Goal: Transaction & Acquisition: Obtain resource

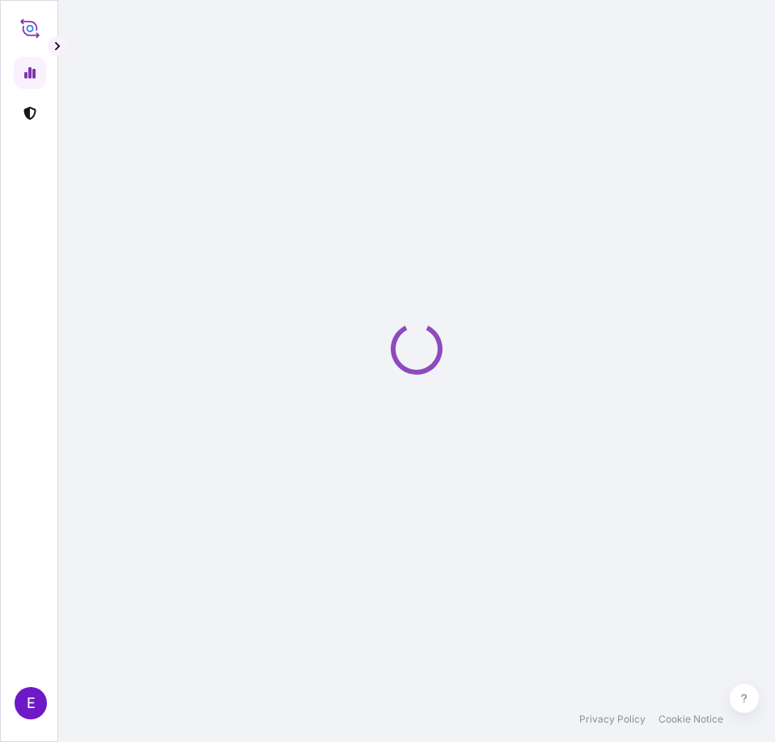
select select "2025"
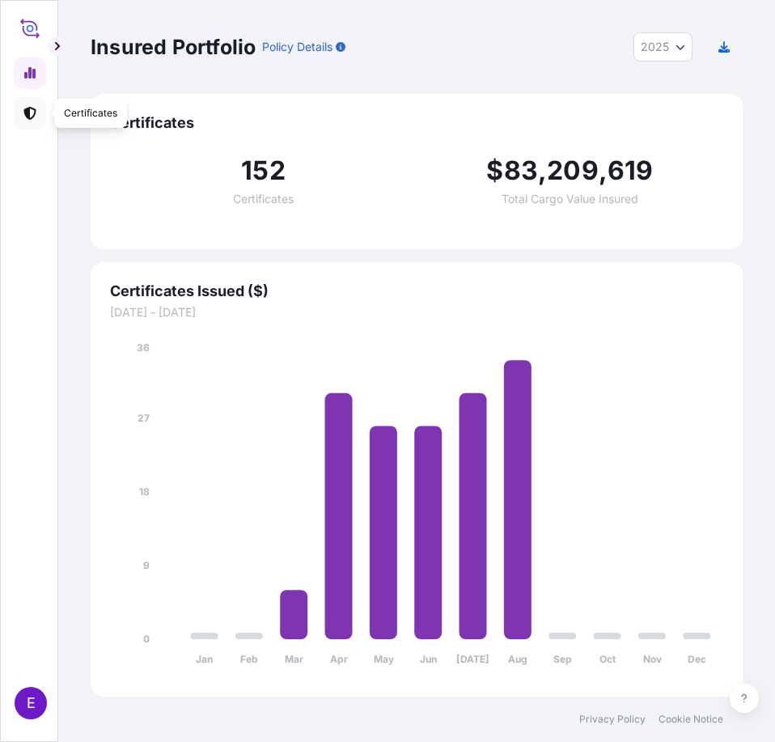
click at [30, 125] on link at bounding box center [30, 113] width 32 height 32
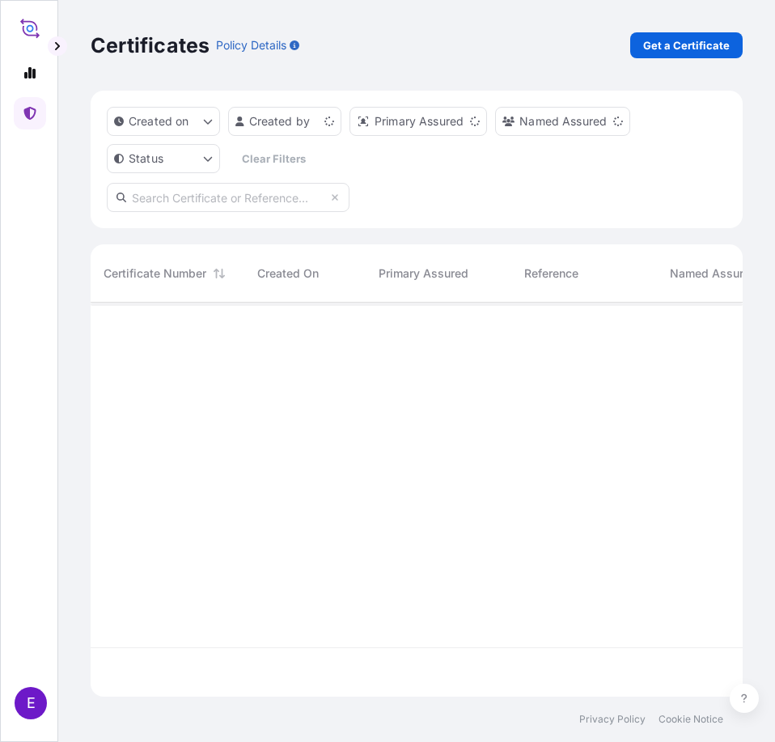
scroll to position [391, 640]
click at [692, 44] on p "Get a Certificate" at bounding box center [686, 45] width 87 height 16
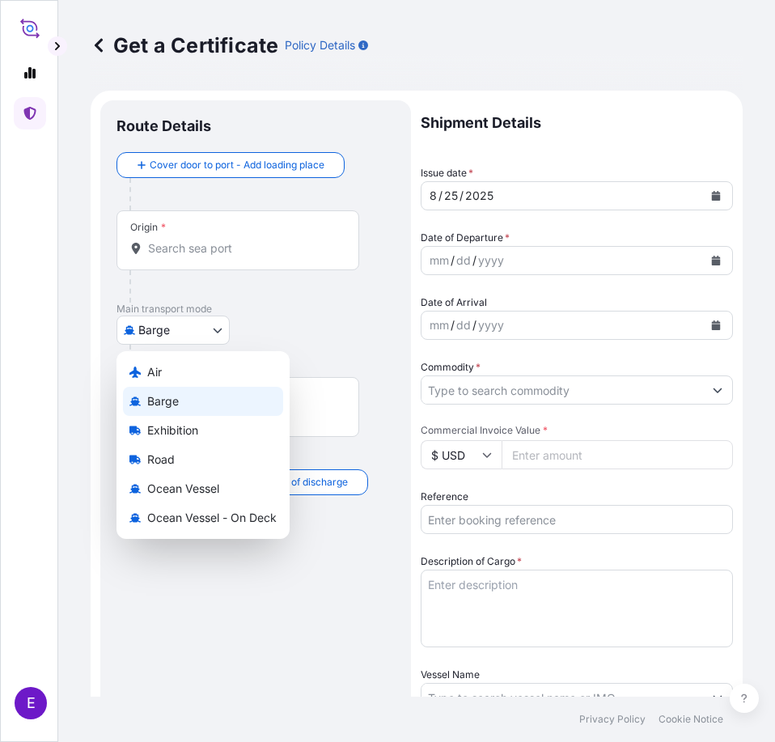
click at [193, 335] on body "E Get a Certificate Policy Details Route Details Cover door to port - Add loadi…" at bounding box center [387, 371] width 775 height 742
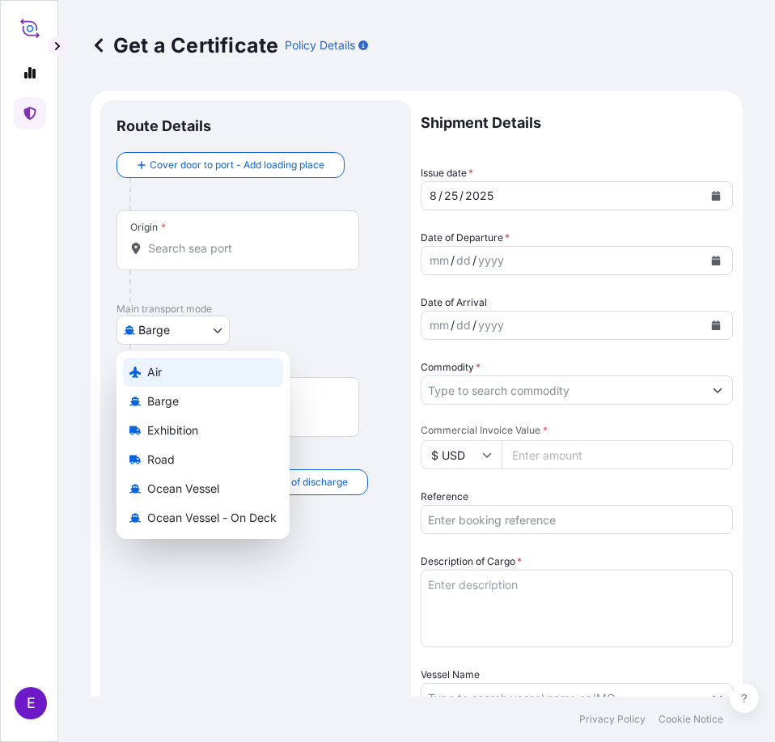
click at [175, 373] on div "Air" at bounding box center [203, 372] width 160 height 29
select select "Air"
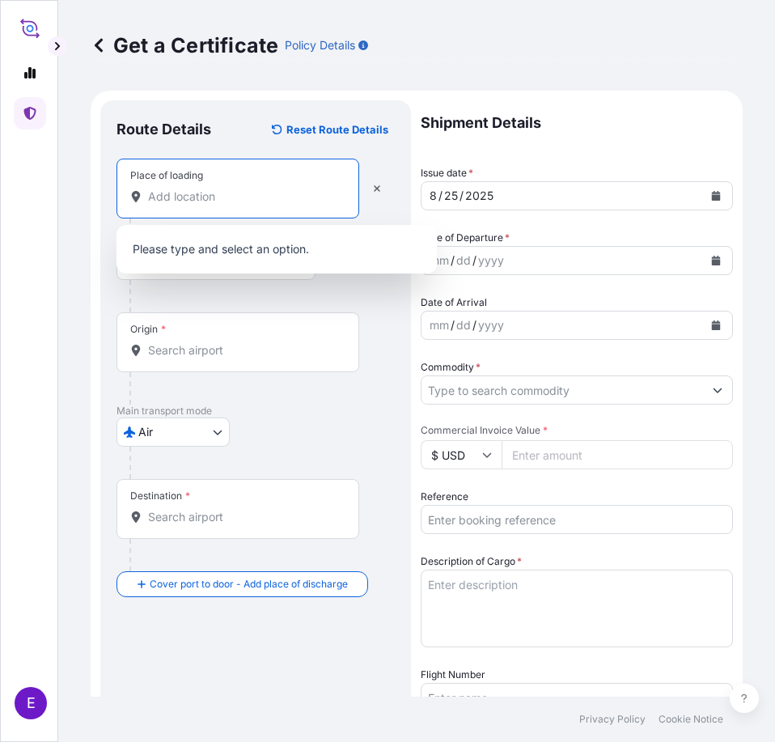
click at [203, 202] on input "Place of loading" at bounding box center [243, 196] width 191 height 16
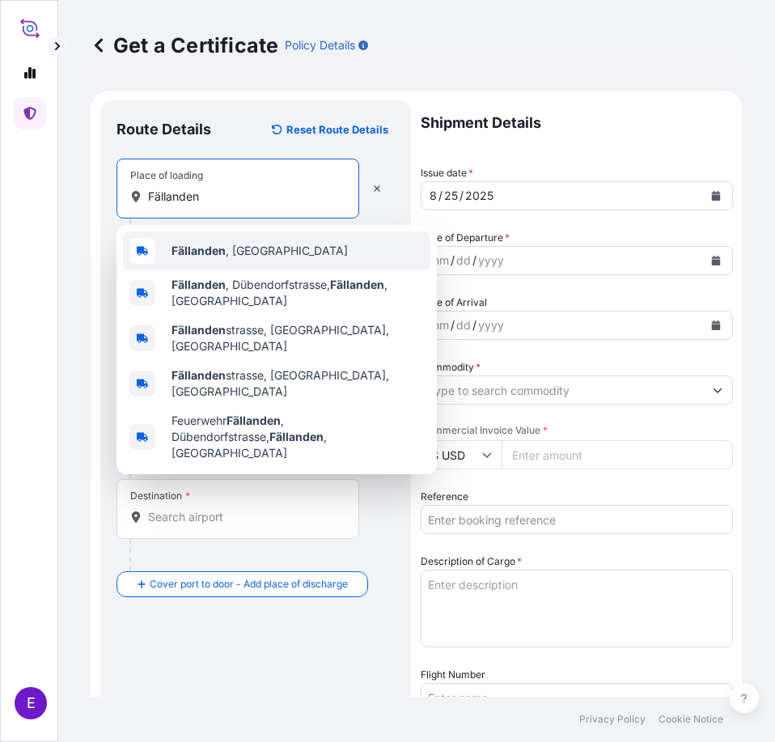
click at [236, 243] on span "[GEOGRAPHIC_DATA] , [GEOGRAPHIC_DATA]" at bounding box center [259, 251] width 176 height 16
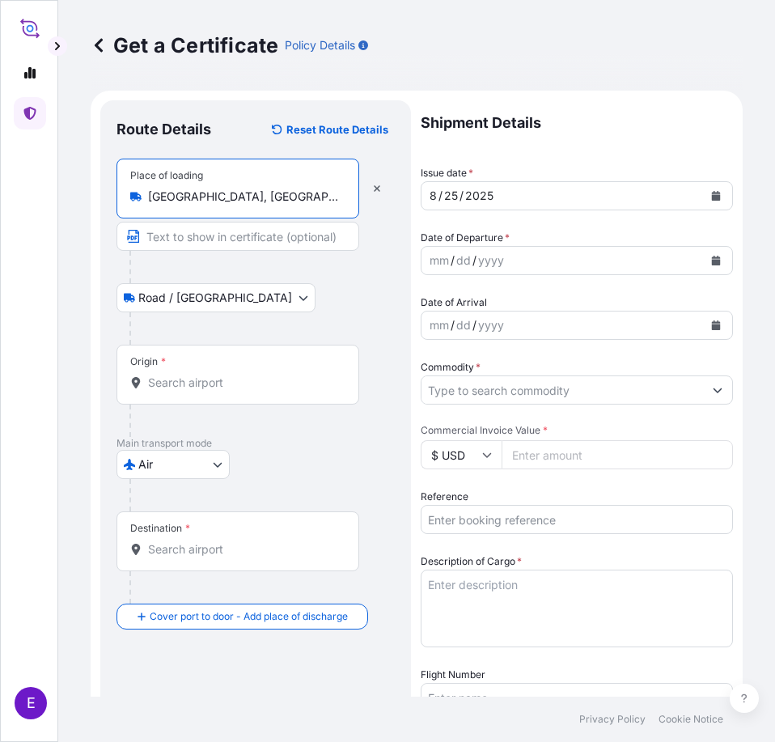
type input "[GEOGRAPHIC_DATA], [GEOGRAPHIC_DATA]"
click at [176, 374] on div "Origin *" at bounding box center [237, 375] width 243 height 60
click at [176, 375] on input "Origin *" at bounding box center [243, 383] width 191 height 16
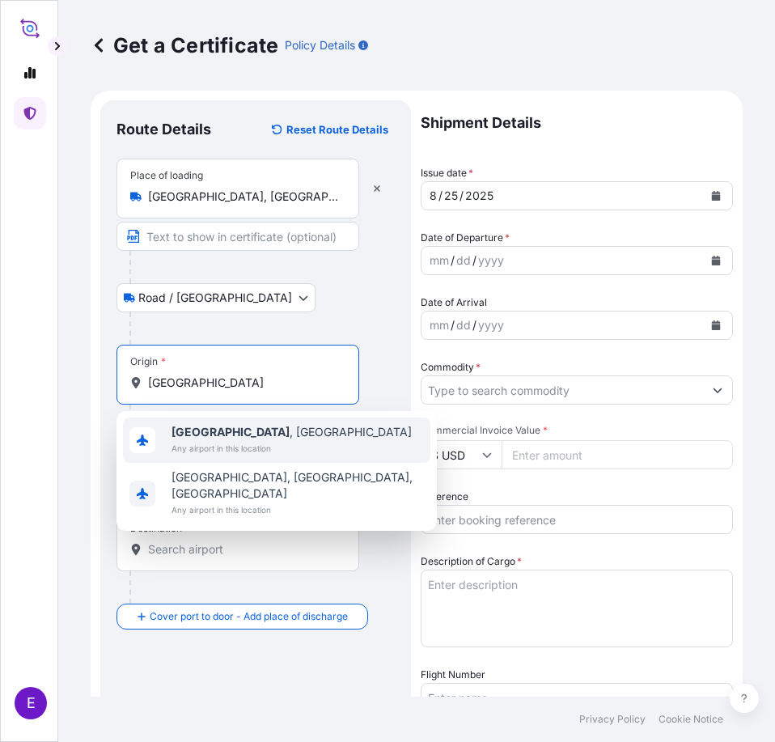
click at [197, 433] on b "[GEOGRAPHIC_DATA]" at bounding box center [230, 432] width 118 height 14
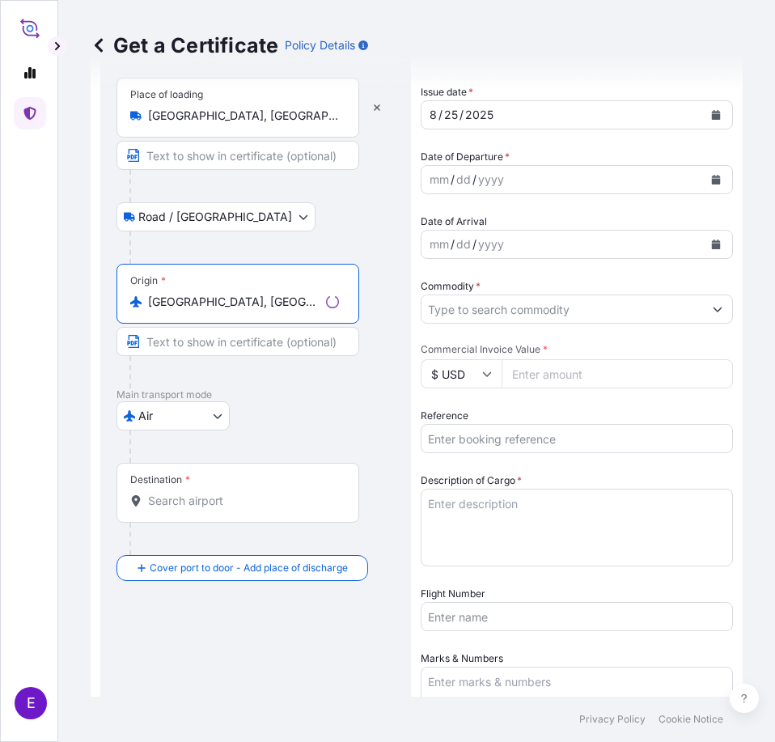
scroll to position [162, 0]
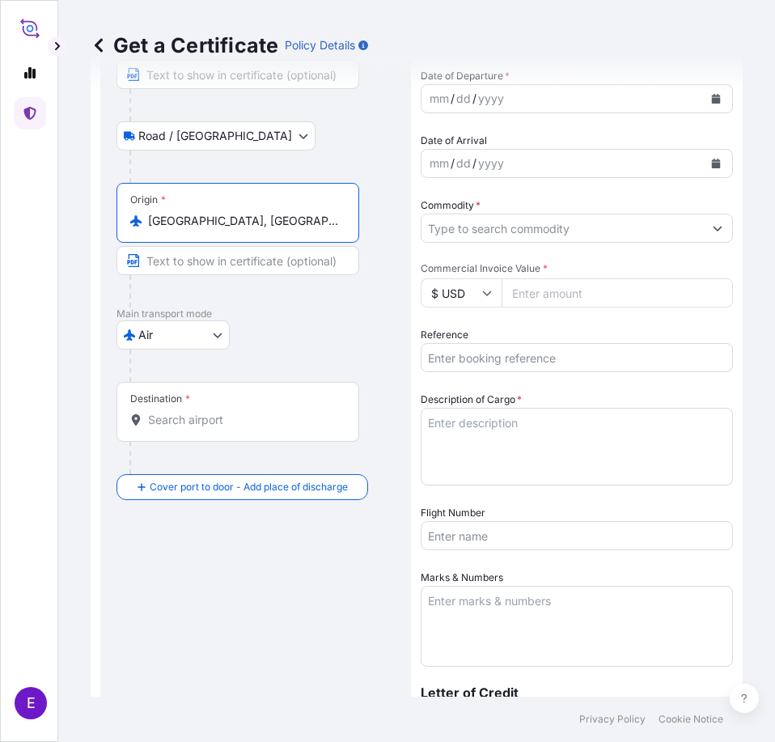
type input "[GEOGRAPHIC_DATA], [GEOGRAPHIC_DATA]"
click at [178, 421] on input "Destination *" at bounding box center [243, 420] width 191 height 16
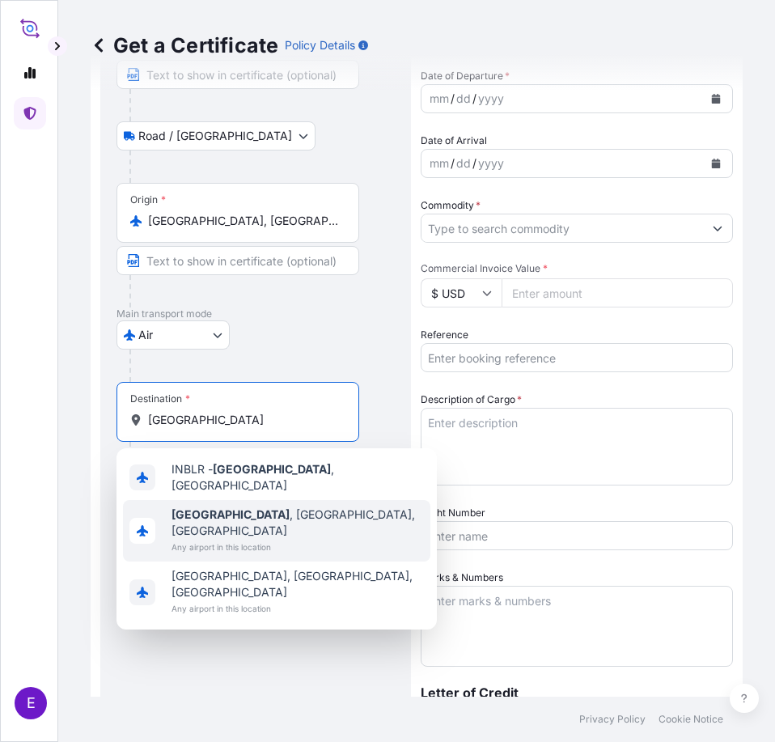
click at [196, 514] on b "[GEOGRAPHIC_DATA]" at bounding box center [230, 514] width 118 height 14
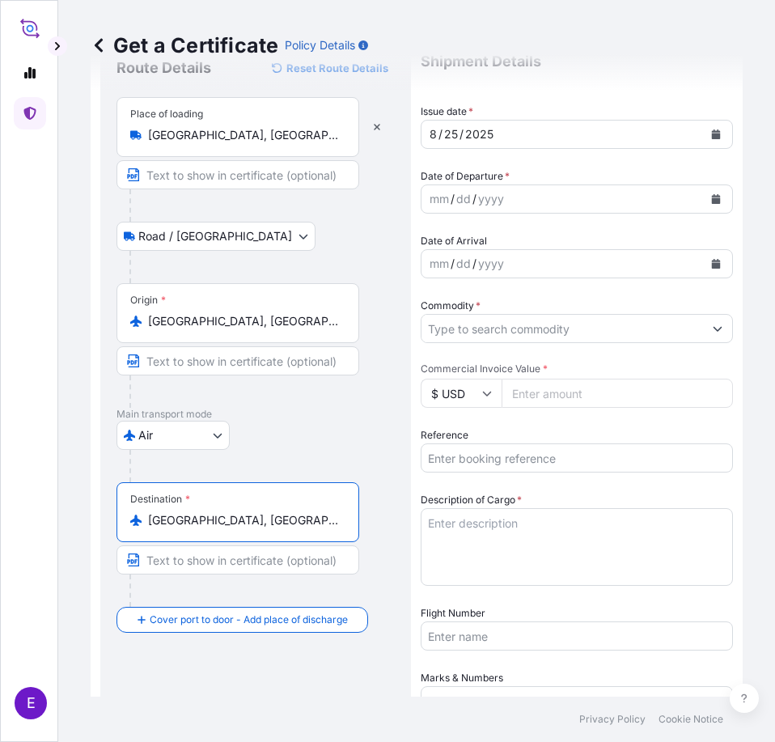
scroll to position [0, 0]
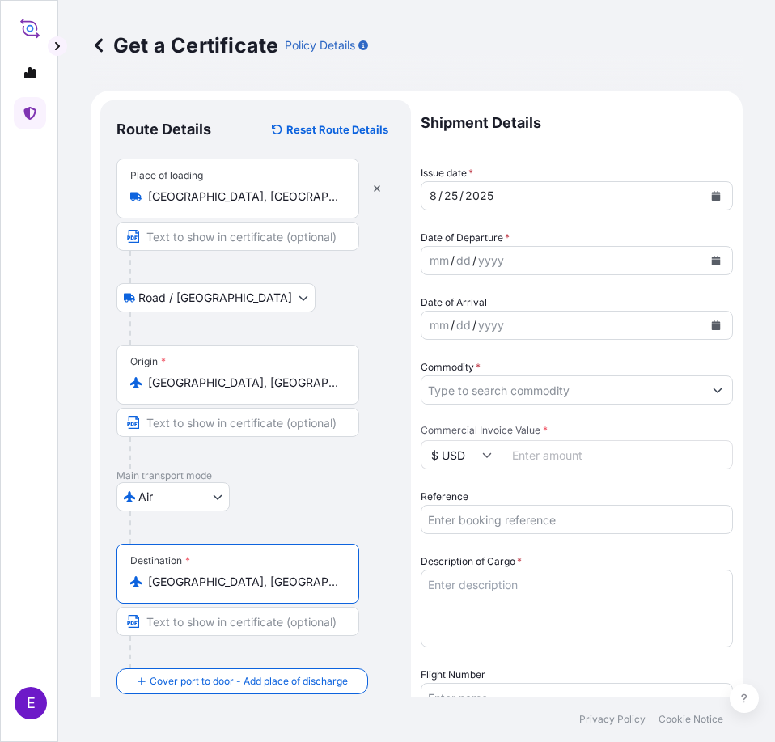
type input "[GEOGRAPHIC_DATA], [GEOGRAPHIC_DATA], [GEOGRAPHIC_DATA]"
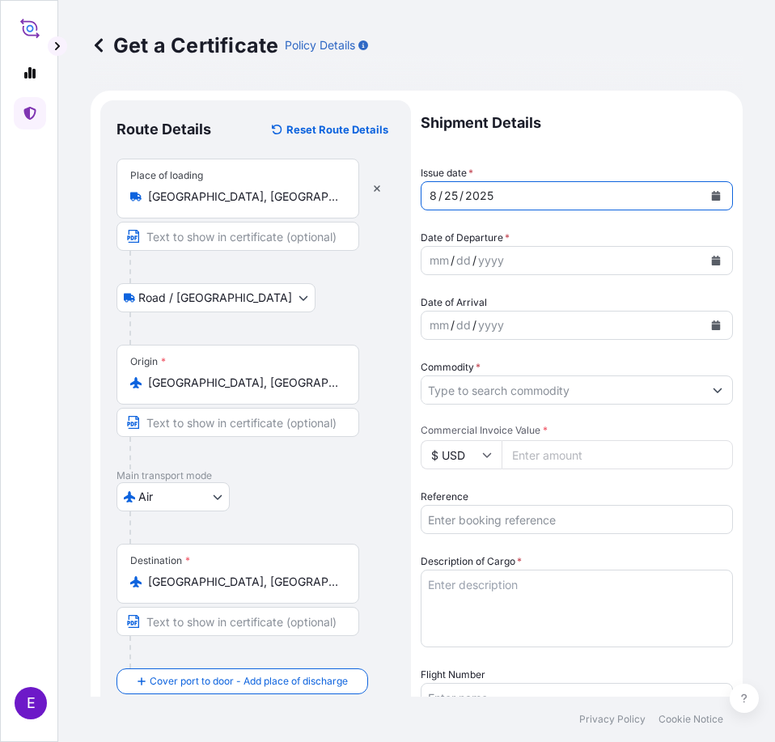
click at [708, 201] on button "Calendar" at bounding box center [716, 196] width 26 height 26
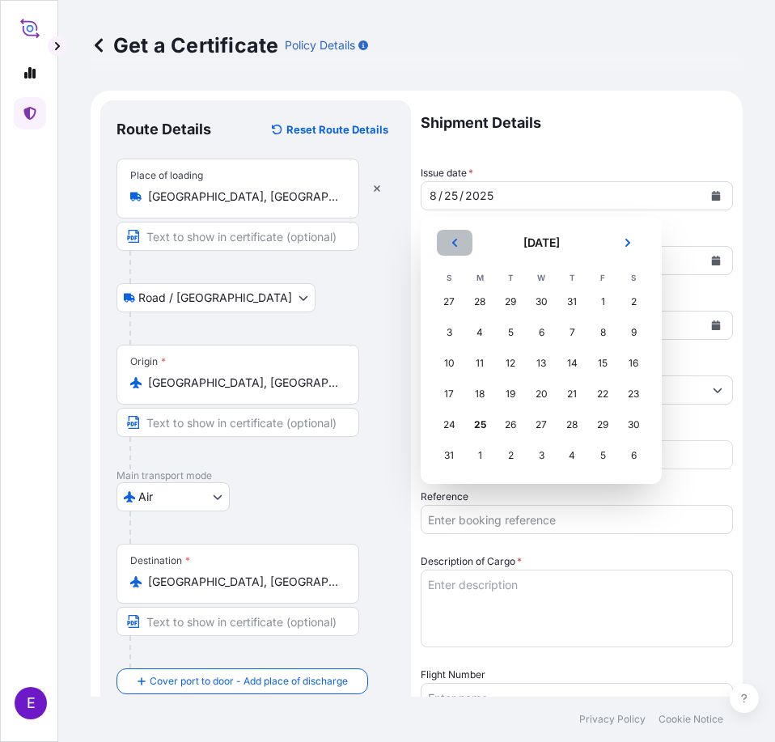
click at [455, 245] on icon "Previous" at bounding box center [454, 243] width 5 height 8
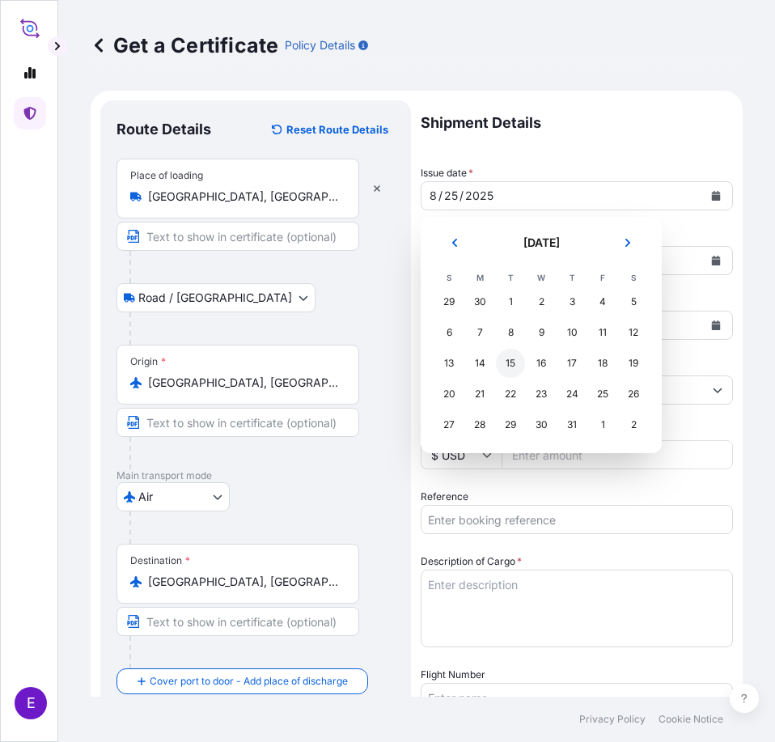
click at [512, 363] on div "15" at bounding box center [510, 363] width 29 height 29
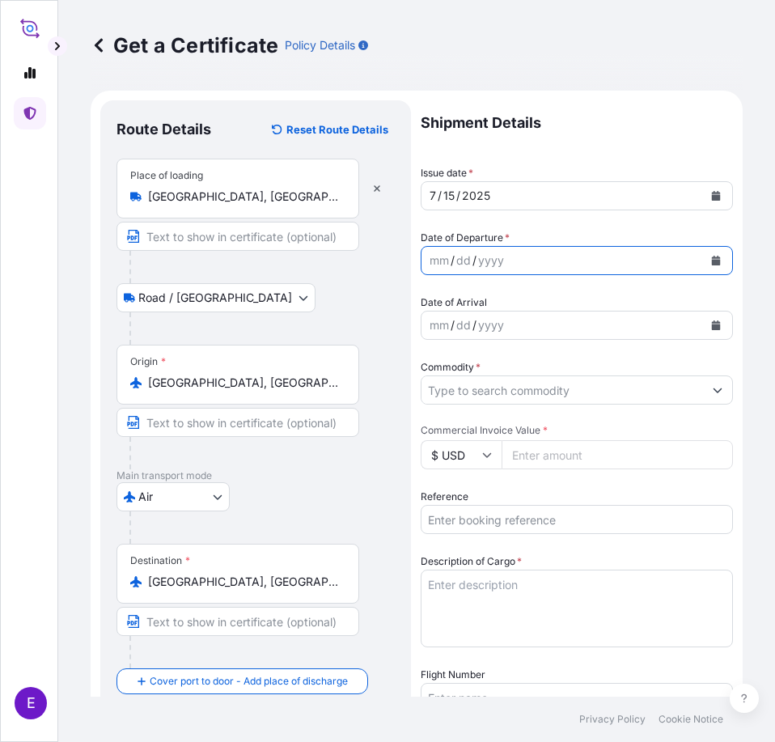
click at [711, 259] on icon "Calendar" at bounding box center [716, 261] width 10 height 10
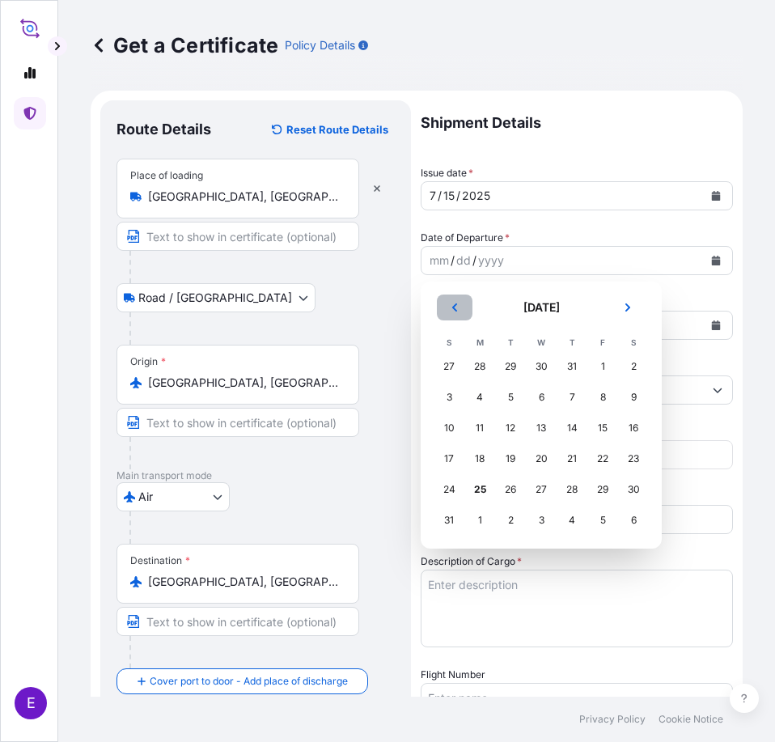
click at [456, 309] on icon "Previous" at bounding box center [455, 308] width 10 height 10
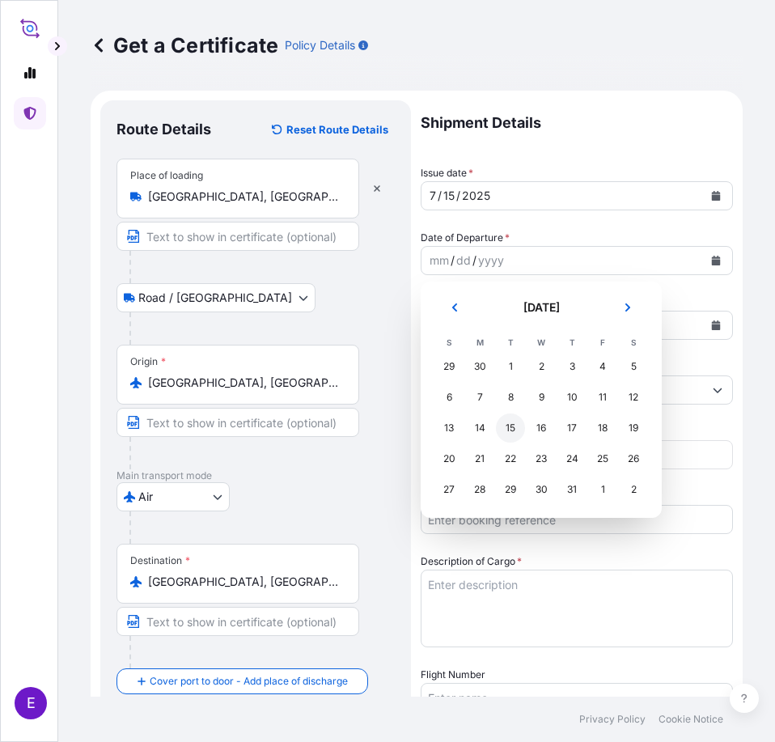
click at [506, 427] on div "15" at bounding box center [510, 427] width 29 height 29
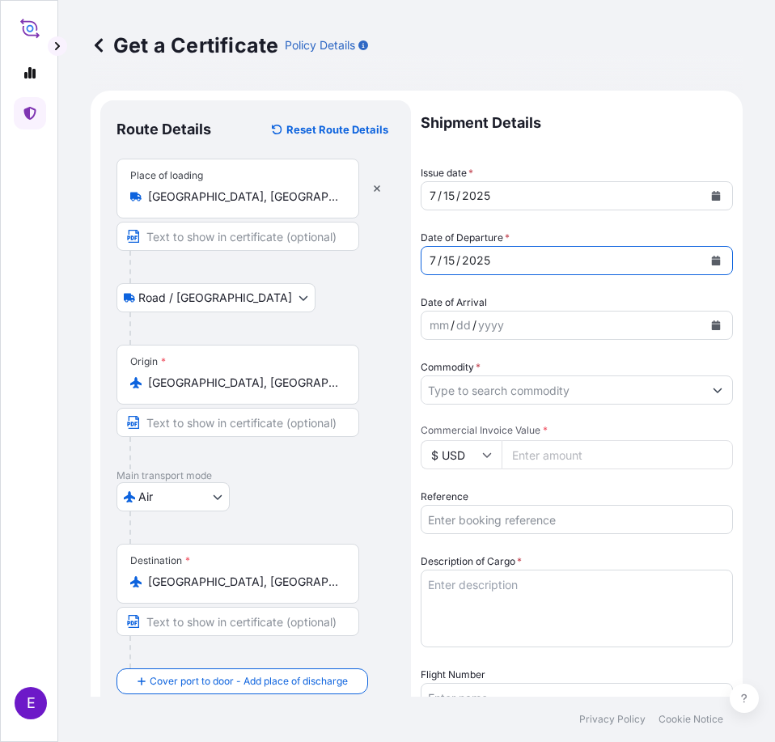
click at [712, 256] on icon "Calendar" at bounding box center [716, 261] width 9 height 10
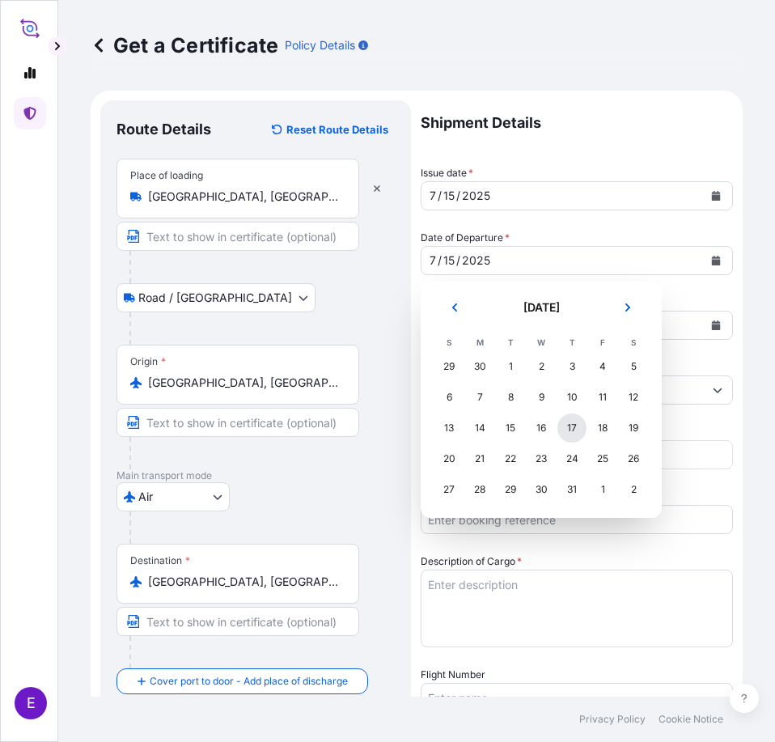
click at [577, 426] on div "17" at bounding box center [571, 427] width 29 height 29
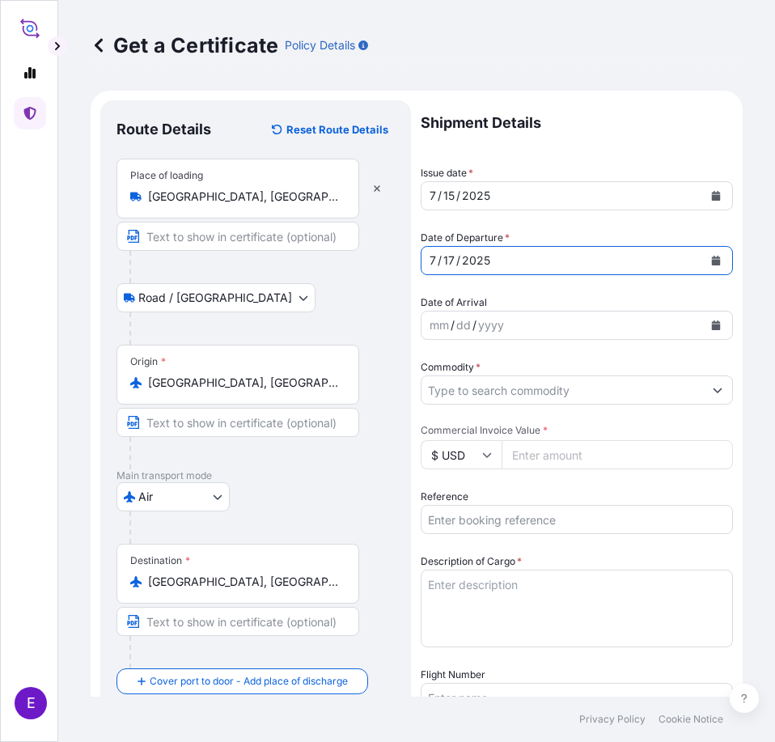
click at [712, 322] on icon "Calendar" at bounding box center [716, 325] width 9 height 10
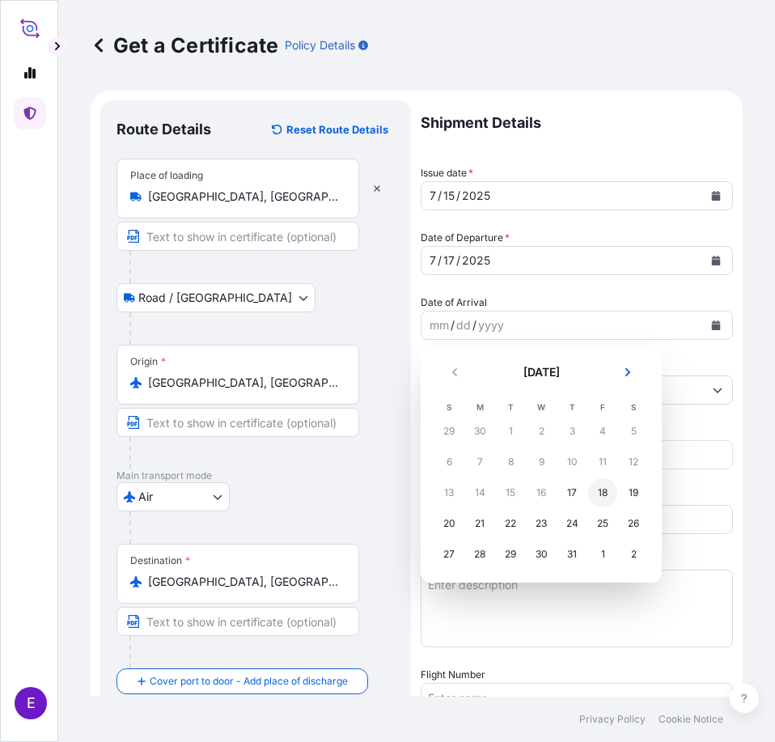
click at [600, 489] on div "18" at bounding box center [602, 492] width 29 height 29
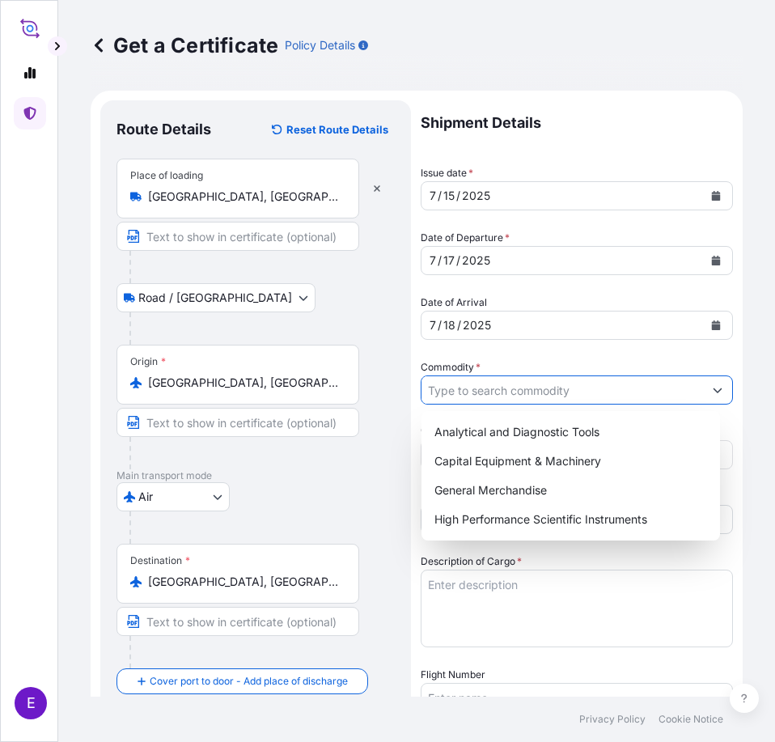
click at [500, 397] on input "Commodity *" at bounding box center [562, 389] width 282 height 29
click at [516, 515] on div "High Performance Scientific Instruments" at bounding box center [571, 519] width 286 height 29
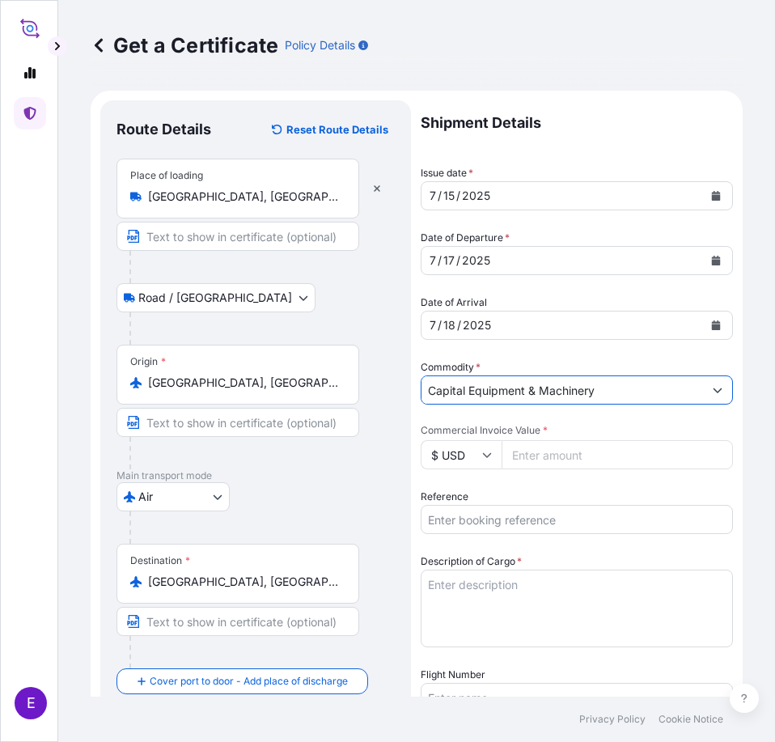
click at [540, 390] on input "Capital Equipment & Machinery" at bounding box center [562, 389] width 282 height 29
click at [713, 388] on icon "Show suggestions" at bounding box center [718, 390] width 10 height 10
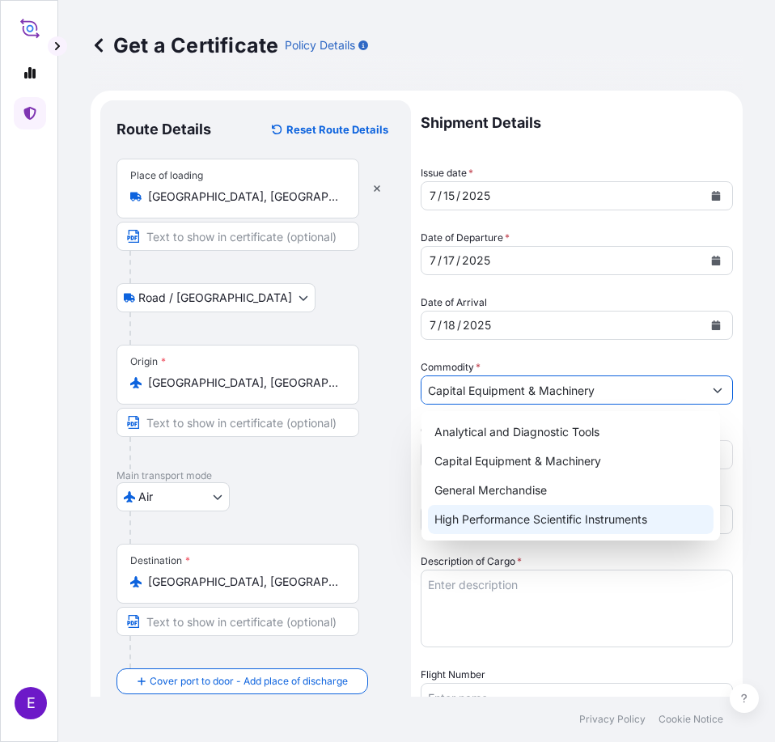
click at [506, 523] on div "High Performance Scientific Instruments" at bounding box center [571, 519] width 286 height 29
type input "High Performance Scientific Instruments"
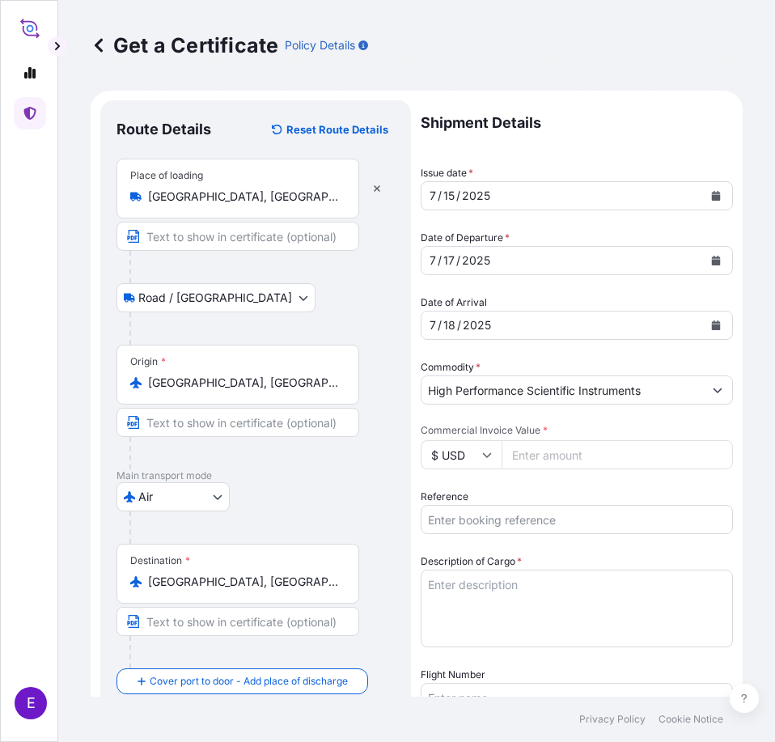
click at [561, 451] on input "Commercial Invoice Value *" at bounding box center [617, 454] width 231 height 29
type input "14623.73"
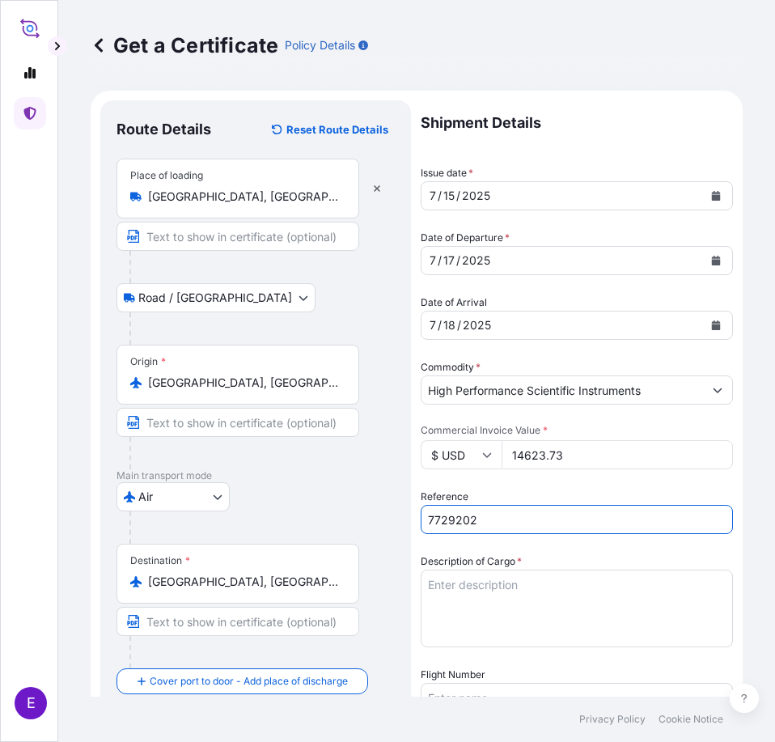
type input "7729202"
click at [484, 605] on textarea "Description of Cargo *" at bounding box center [577, 608] width 312 height 78
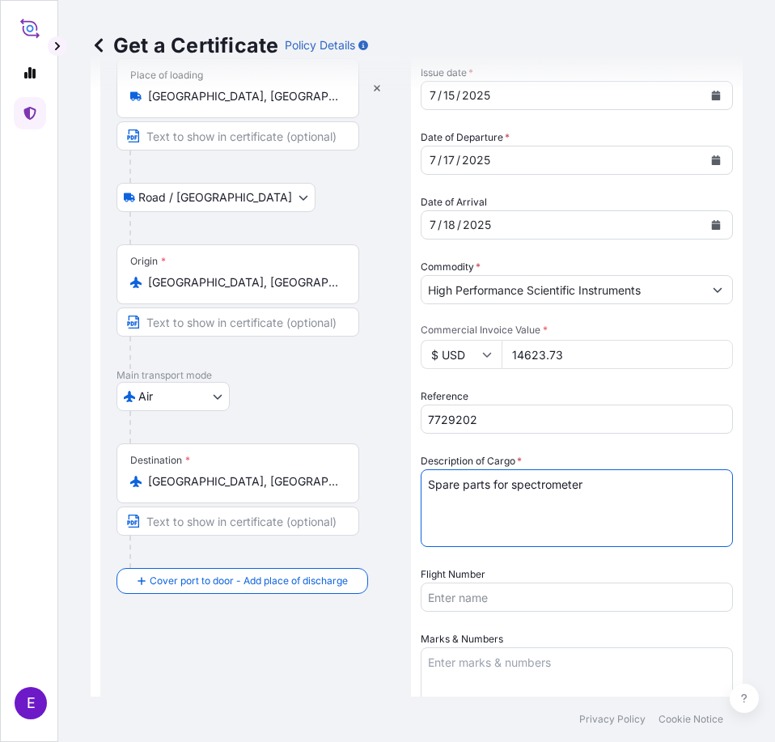
scroll to position [324, 0]
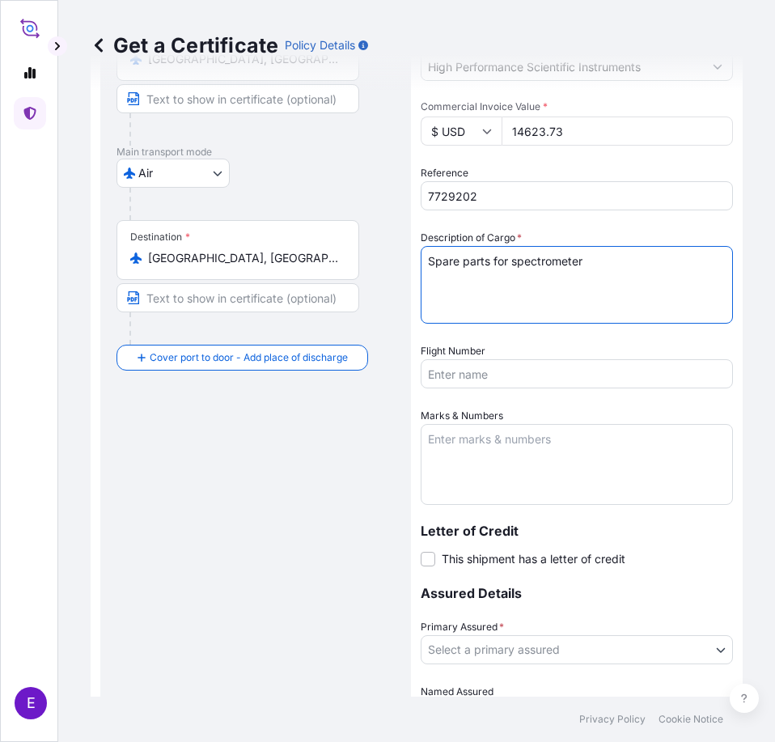
type textarea "Spare parts for spectrometer"
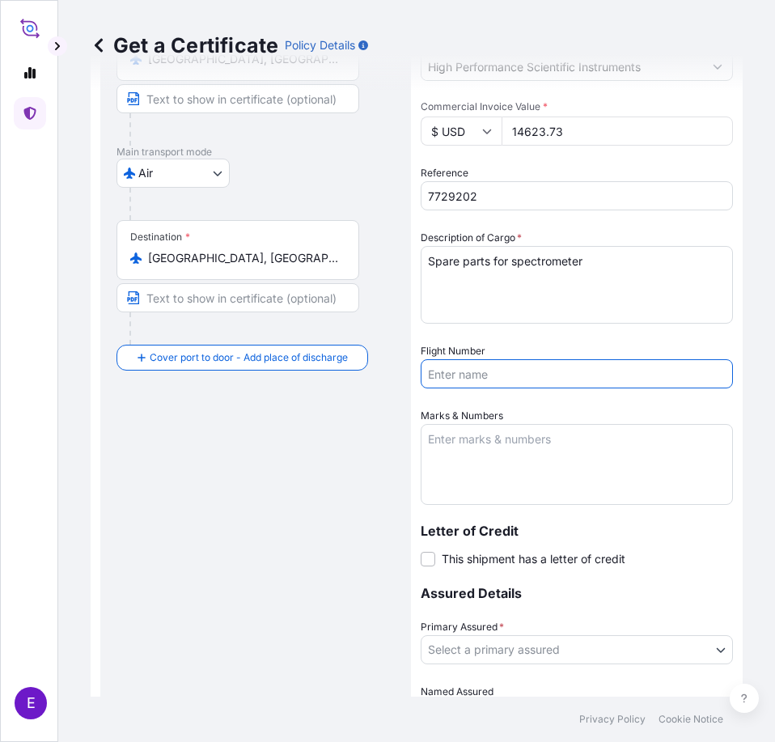
click at [485, 359] on input "Flight Number" at bounding box center [577, 373] width 312 height 29
click at [468, 367] on input "Flight Number" at bounding box center [577, 373] width 312 height 29
paste input "QR0096/17"
click at [553, 377] on input "QR0096/17 +" at bounding box center [577, 373] width 312 height 29
paste input "QR0572/18"
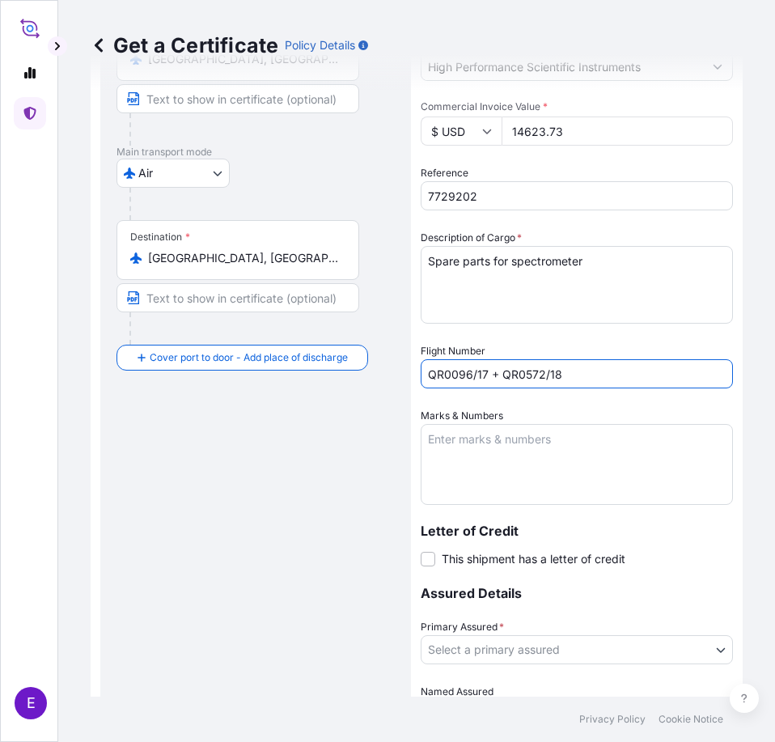
type input "QR0096/17 + QR0572/18"
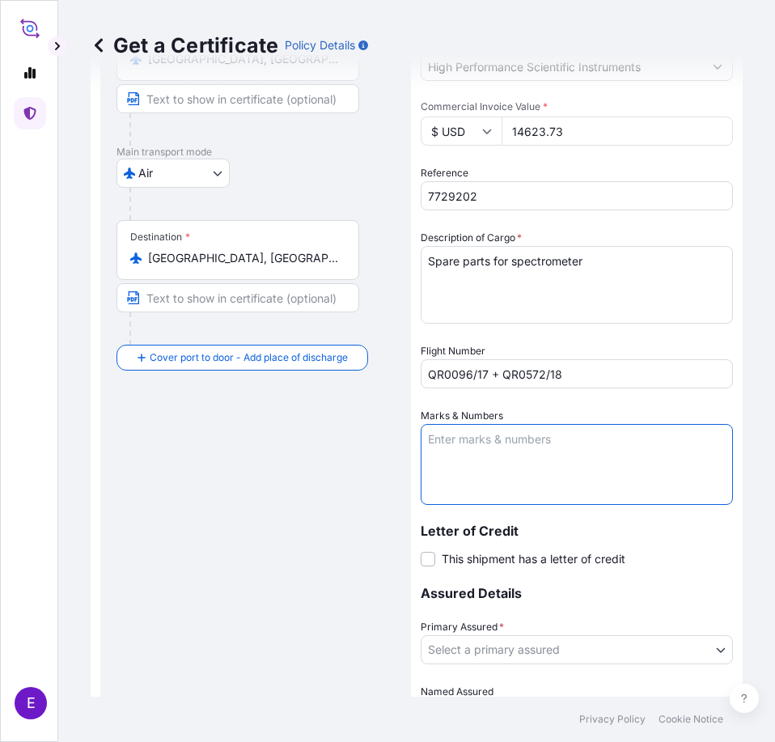
click at [492, 457] on textarea "Marks & Numbers" at bounding box center [577, 464] width 312 height 81
drag, startPoint x: 548, startPoint y: 463, endPoint x: 547, endPoint y: 454, distance: 9.0
click at [548, 463] on textarea "Invoice no." at bounding box center [577, 464] width 312 height 81
paste textarea "90843096"
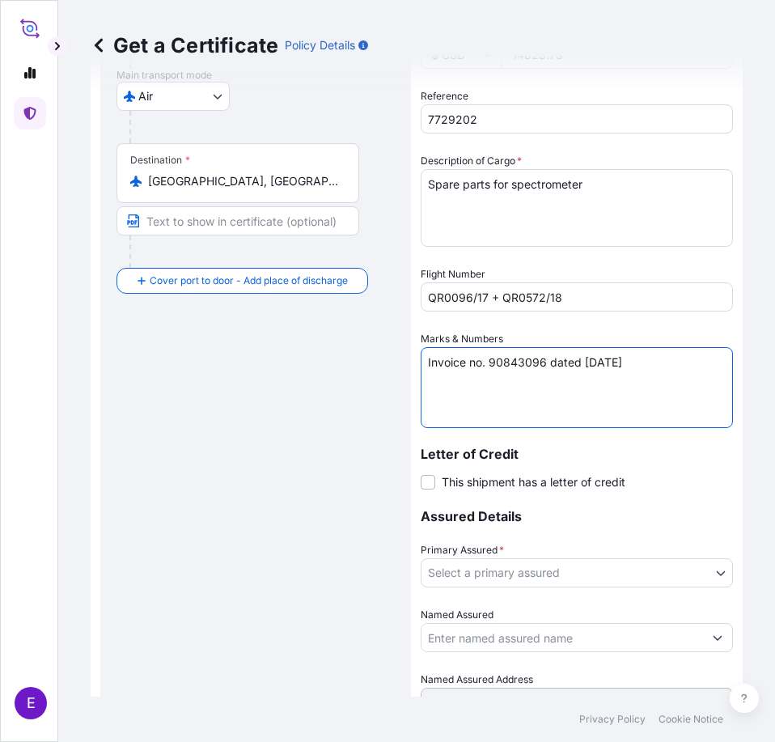
scroll to position [495, 0]
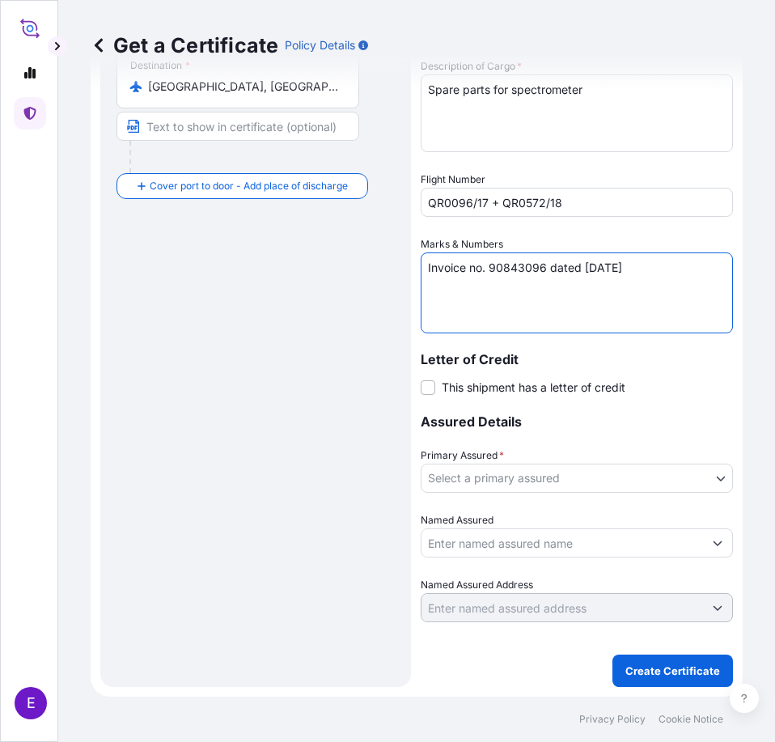
type textarea "Invoice no. 90843096 dated [DATE]"
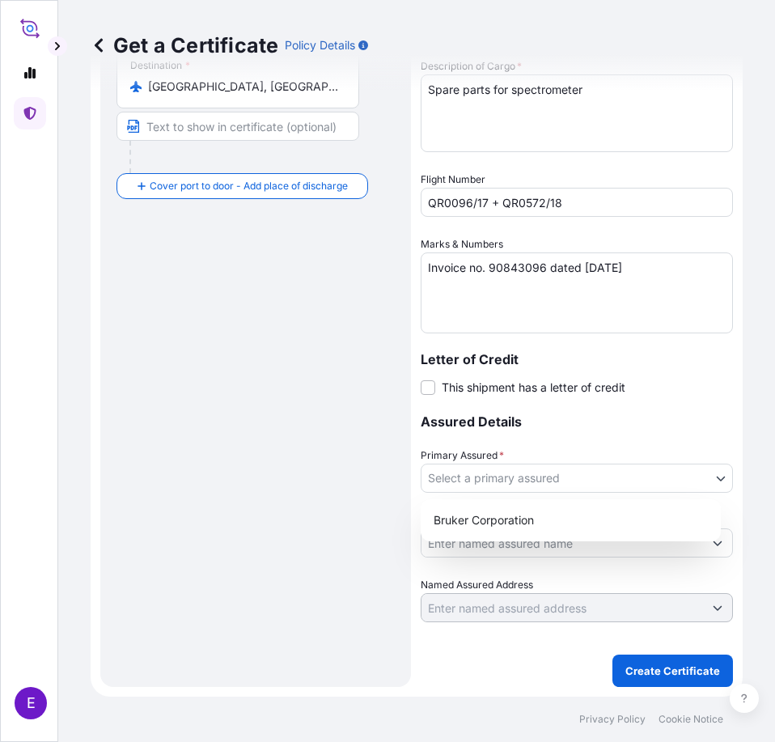
click at [484, 478] on body "E Get a Certificate Policy Details Route Details Reset Route Details Place of l…" at bounding box center [387, 371] width 775 height 742
click at [490, 519] on div "Bruker Corporation" at bounding box center [570, 520] width 287 height 29
select select "31474"
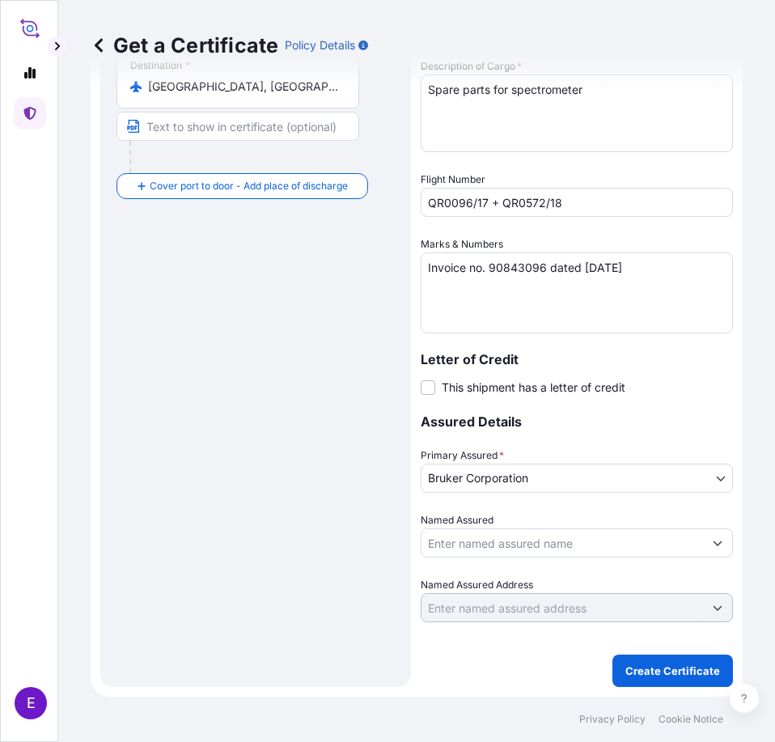
click at [473, 541] on input "Named Assured" at bounding box center [562, 542] width 282 height 29
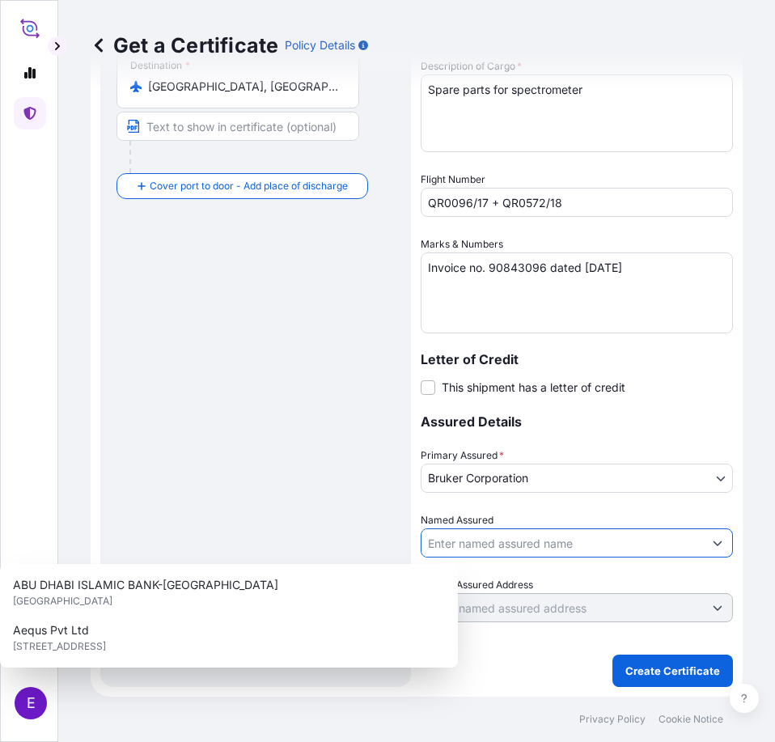
paste input "Syngene International Ltd [STREET_ADDRESS]"
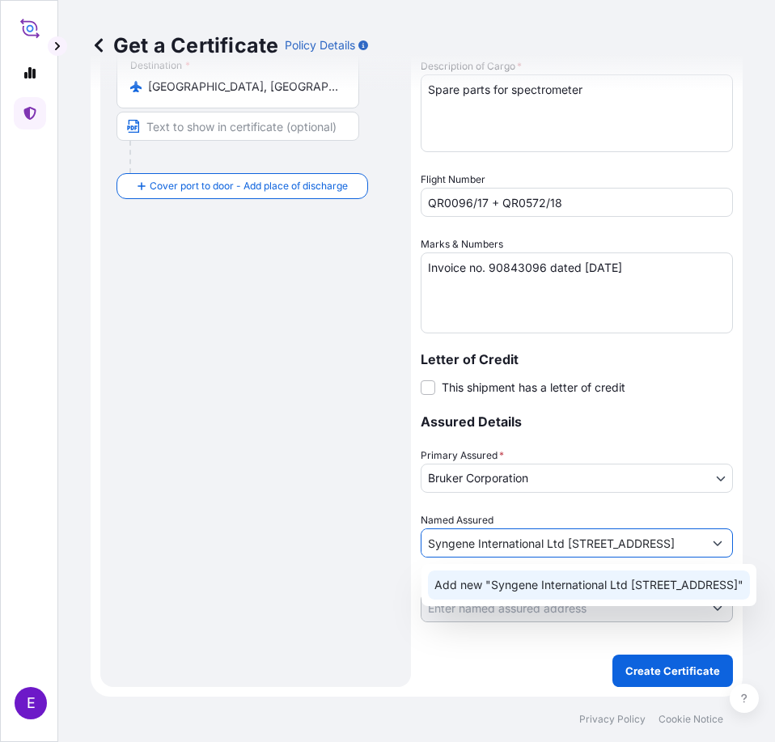
click at [468, 593] on span "Add new "Syngene International Ltd [STREET_ADDRESS]"" at bounding box center [588, 585] width 309 height 16
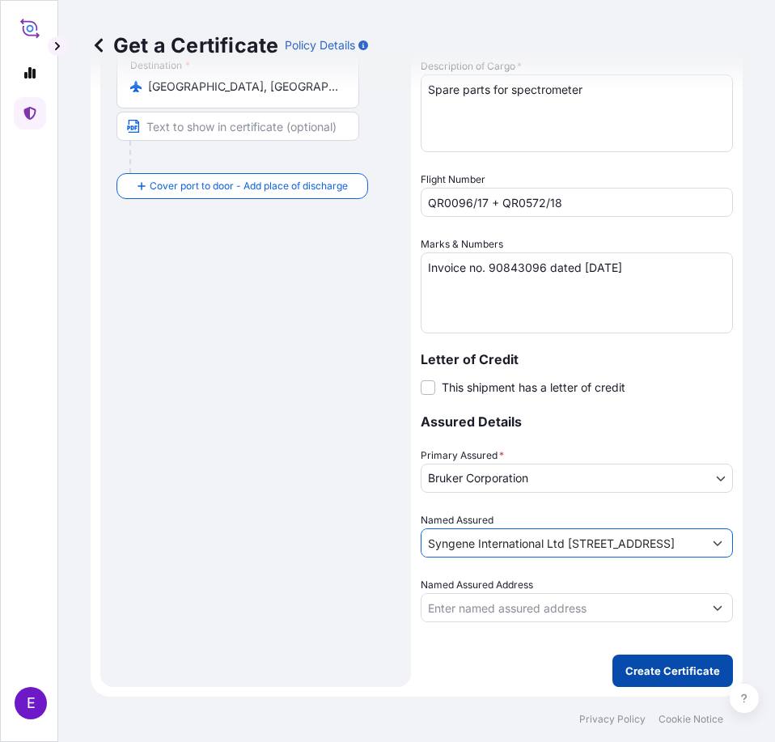
type input "Syngene International Ltd [STREET_ADDRESS]"
click at [666, 663] on p "Create Certificate" at bounding box center [672, 671] width 95 height 16
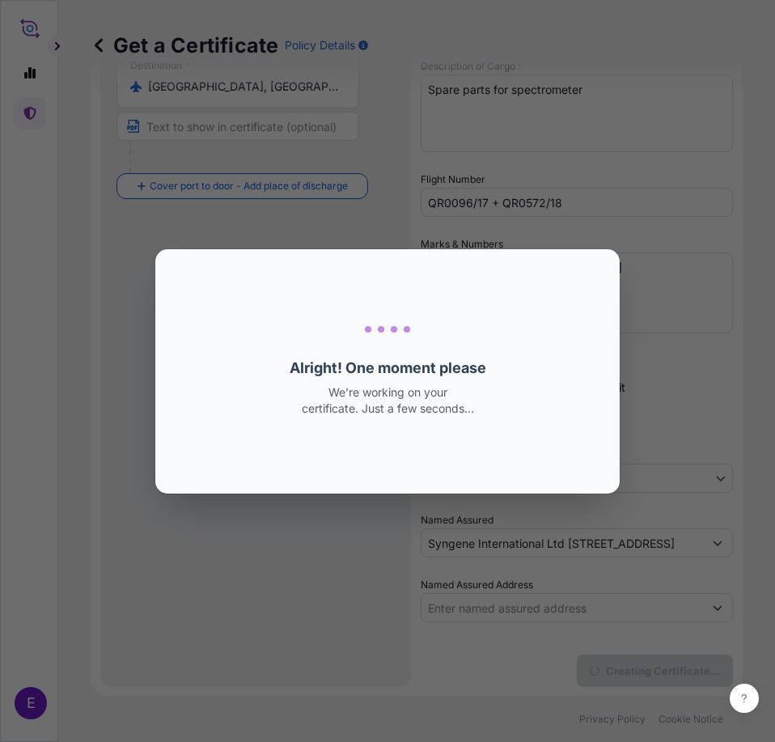
scroll to position [0, 0]
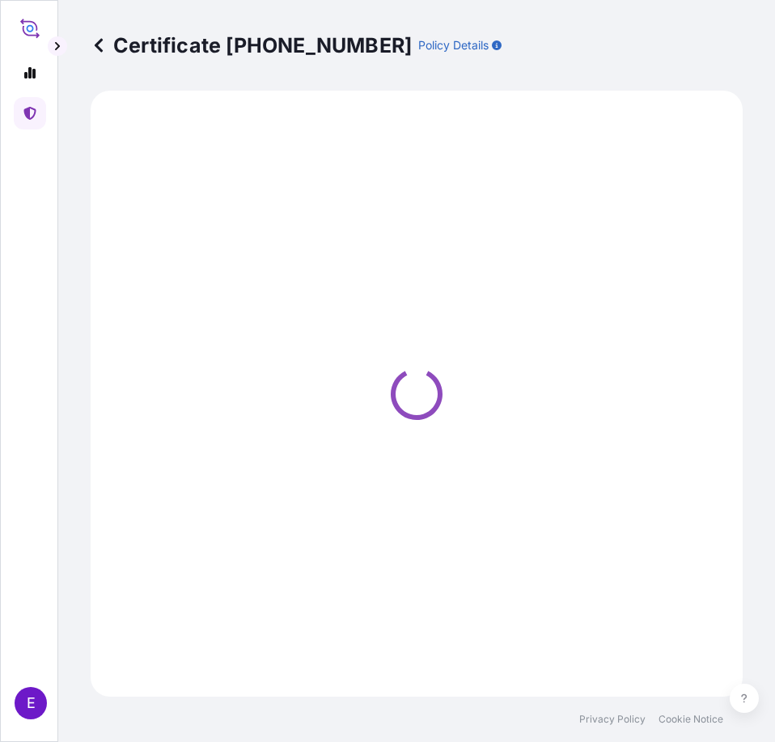
select select "Road / [GEOGRAPHIC_DATA]"
select select "Air"
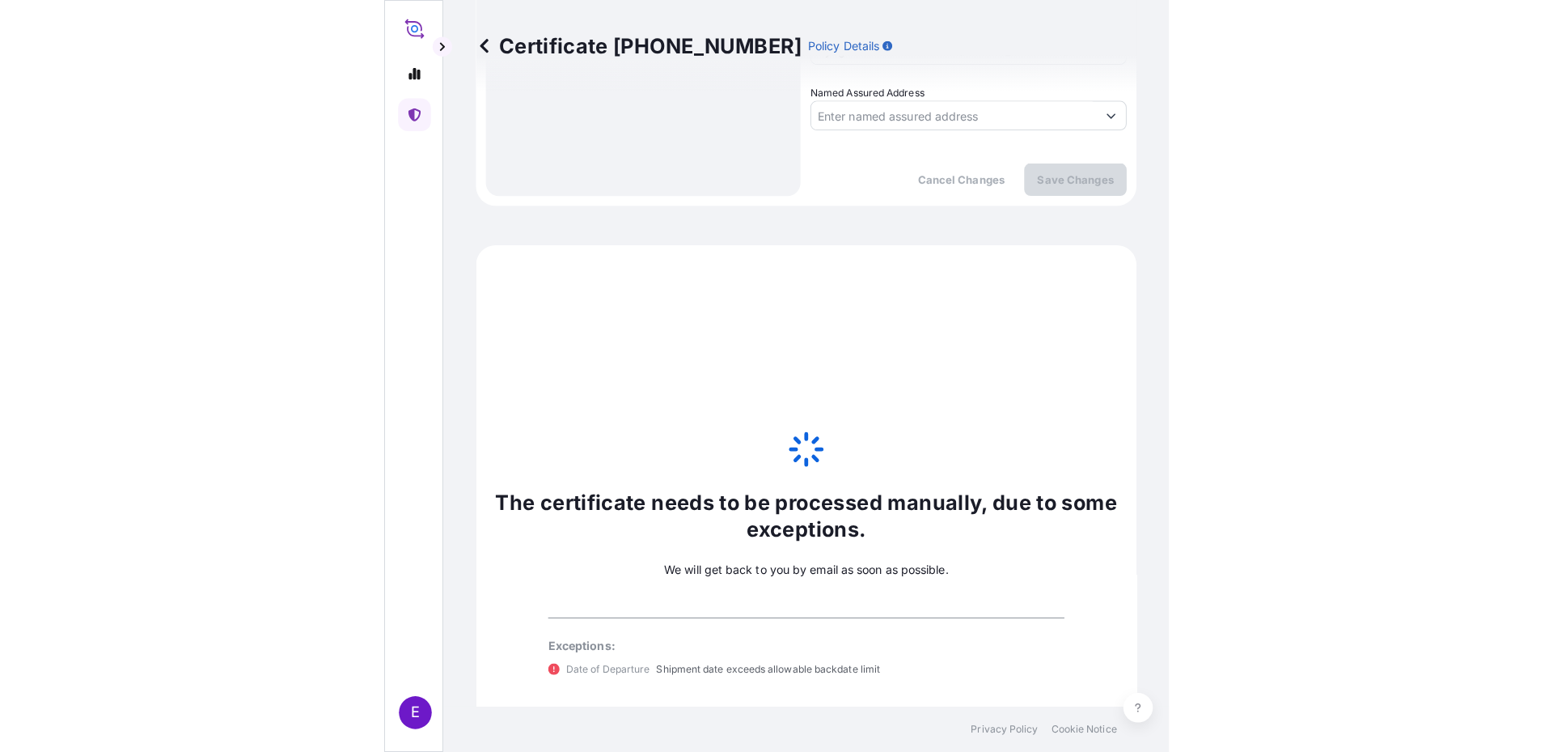
scroll to position [1141, 0]
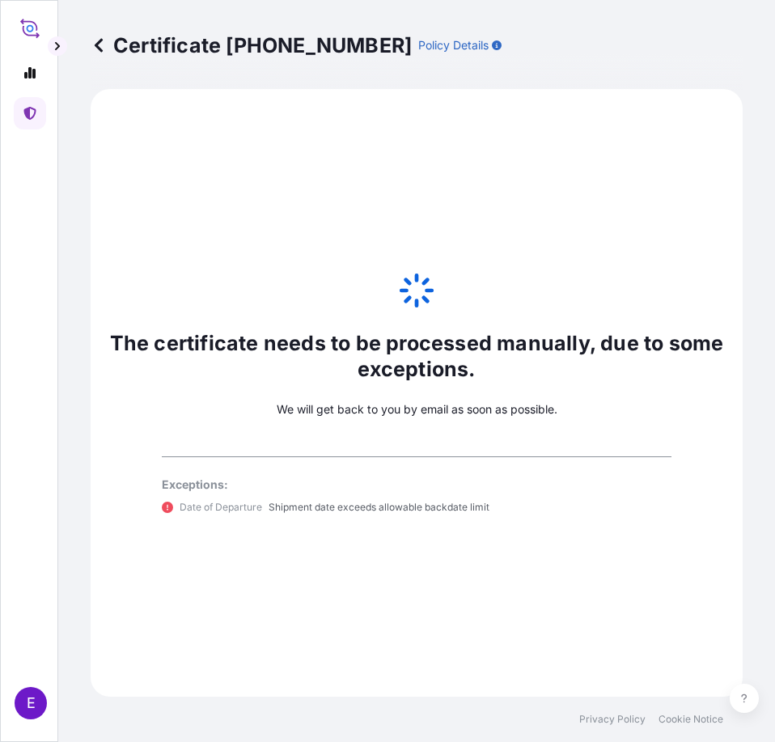
select select "31474"
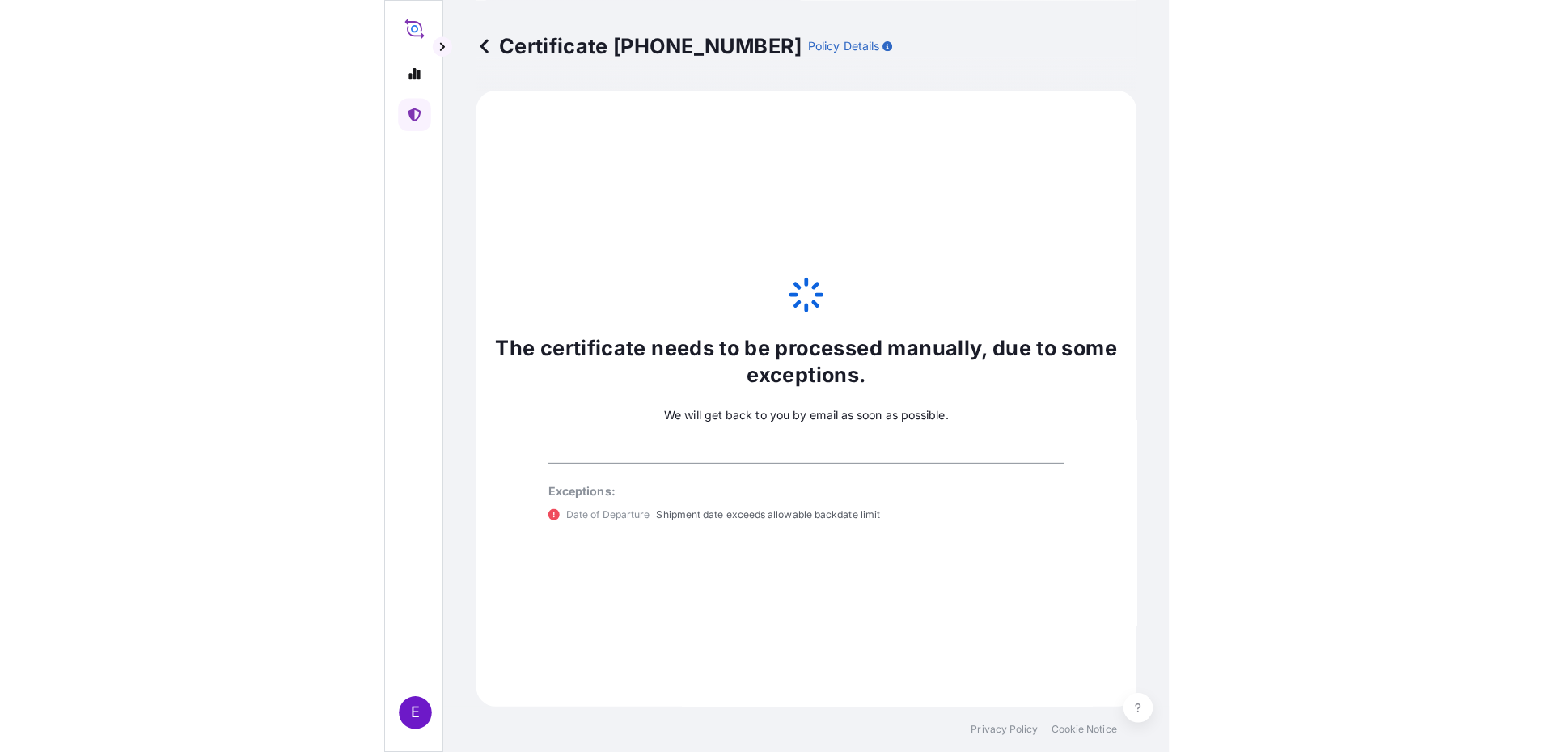
scroll to position [779, 0]
